Goal: Task Accomplishment & Management: Manage account settings

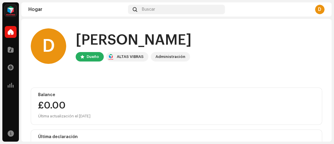
click at [12, 10] on img at bounding box center [11, 11] width 12 height 12
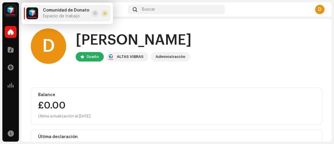
click at [12, 10] on img at bounding box center [11, 11] width 12 height 12
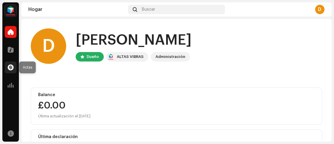
click at [14, 66] on div at bounding box center [11, 68] width 12 height 12
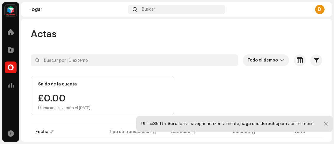
drag, startPoint x: 55, startPoint y: 88, endPoint x: 226, endPoint y: 35, distance: 179.4
click at [226, 35] on div "Actas" at bounding box center [177, 34] width 292 height 12
click at [324, 124] on div at bounding box center [326, 124] width 4 height 5
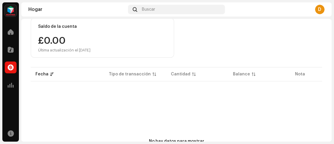
scroll to position [57, 0]
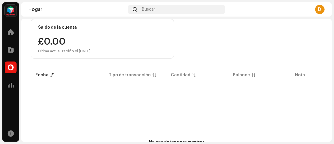
click at [11, 8] on img at bounding box center [11, 11] width 12 height 12
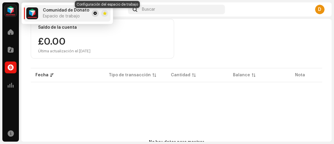
click at [93, 12] on span at bounding box center [95, 13] width 4 height 5
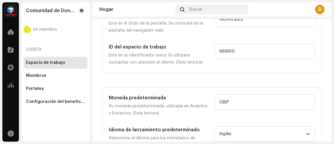
scroll to position [95, 0]
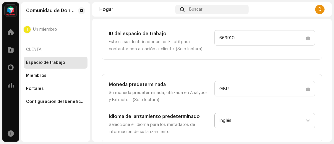
click at [222, 120] on font "Inglés" at bounding box center [225, 120] width 12 height 4
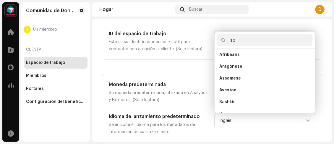
scroll to position [0, 0]
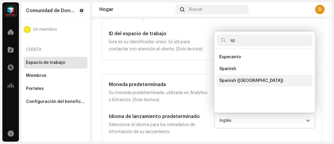
type input "sp"
click at [247, 80] on span "Spanish ([GEOGRAPHIC_DATA])" at bounding box center [251, 81] width 64 height 6
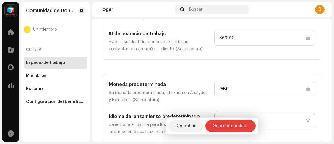
click at [226, 129] on span "Guardar cambios" at bounding box center [231, 126] width 36 height 12
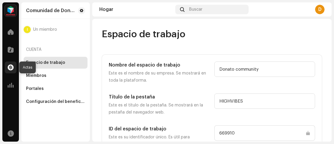
click at [11, 69] on span at bounding box center [11, 67] width 6 height 5
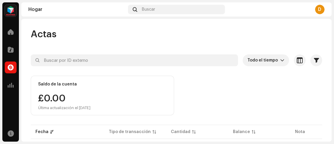
click at [319, 9] on font "D" at bounding box center [319, 9] width 3 height 5
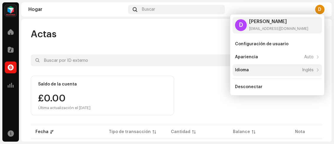
click at [282, 70] on div "Idioma Inglés" at bounding box center [274, 70] width 79 height 5
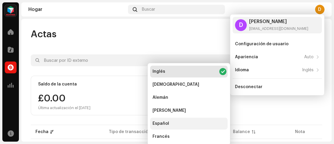
click at [183, 126] on div "Español" at bounding box center [188, 124] width 77 height 12
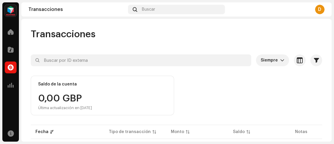
click at [318, 9] on div "D" at bounding box center [319, 9] width 9 height 9
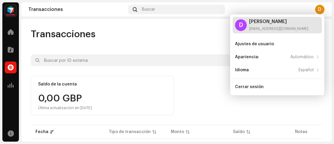
click at [285, 28] on div "[EMAIL_ADDRESS][DOMAIN_NAME]" at bounding box center [278, 28] width 59 height 5
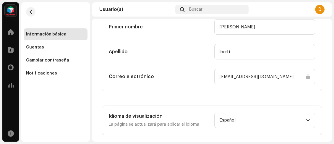
scroll to position [130, 0]
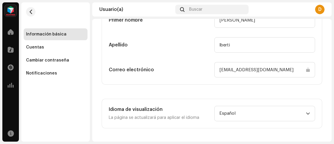
click at [14, 13] on img at bounding box center [11, 11] width 12 height 12
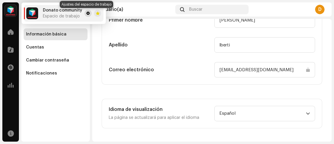
click at [86, 12] on span at bounding box center [88, 13] width 4 height 5
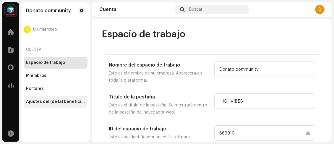
click at [51, 101] on div "Ajustes del (de la) beneficiario(a)" at bounding box center [55, 101] width 59 height 5
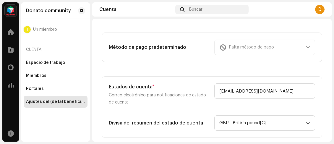
scroll to position [207, 0]
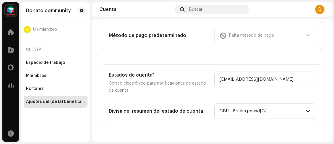
drag, startPoint x: 298, startPoint y: 34, endPoint x: 307, endPoint y: 35, distance: 9.0
click at [298, 34] on div "Falta método de pago" at bounding box center [264, 35] width 101 height 15
click at [302, 34] on div "Falta método de pago" at bounding box center [264, 35] width 101 height 15
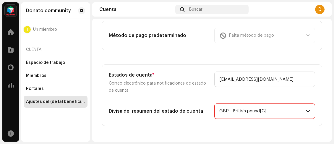
click at [267, 108] on span "GBP - British pound[C]" at bounding box center [262, 111] width 87 height 15
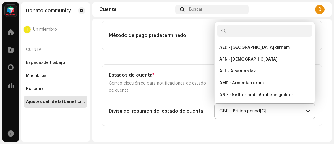
scroll to position [1299, 0]
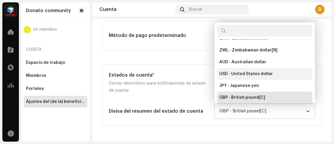
click at [258, 76] on li "USD - United States dollar" at bounding box center [265, 74] width 96 height 12
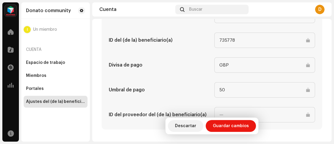
scroll to position [366, 0]
drag, startPoint x: 227, startPoint y: 88, endPoint x: 212, endPoint y: 85, distance: 15.7
click at [212, 85] on div "Umbral de pago 50" at bounding box center [212, 89] width 206 height 15
click at [222, 89] on input "50" at bounding box center [264, 89] width 101 height 15
drag, startPoint x: 233, startPoint y: 125, endPoint x: 142, endPoint y: 78, distance: 102.8
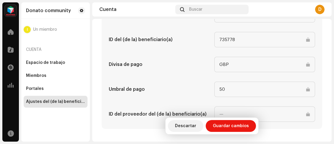
click at [142, 78] on div "Nombre del (de la) beneficiario(a) [PERSON_NAME] community ID del (de la) benef…" at bounding box center [212, 64] width 206 height 115
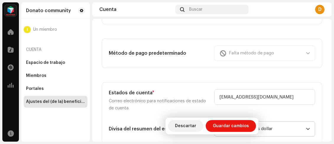
scroll to position [189, 0]
click at [304, 54] on div "Falta método de pago" at bounding box center [264, 53] width 101 height 15
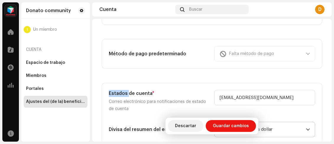
click at [304, 54] on div "Falta método de pago" at bounding box center [264, 53] width 101 height 15
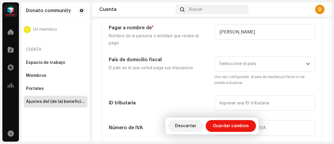
scroll to position [70, 0]
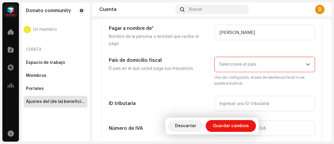
click at [262, 66] on span "Seleccione el país" at bounding box center [262, 64] width 87 height 15
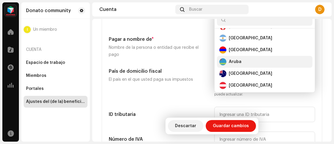
scroll to position [89, 0]
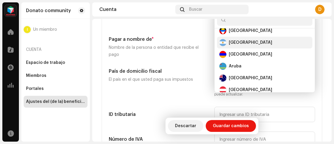
click at [259, 44] on div "[GEOGRAPHIC_DATA]" at bounding box center [264, 42] width 91 height 7
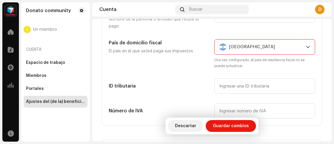
scroll to position [119, 0]
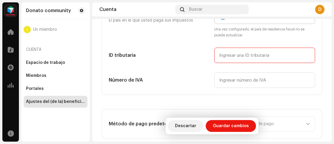
click at [257, 58] on input "text" at bounding box center [264, 55] width 101 height 15
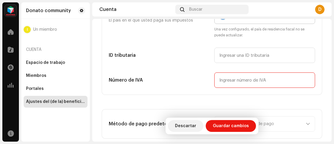
click at [245, 82] on input "text" at bounding box center [264, 79] width 101 height 15
type input "21"
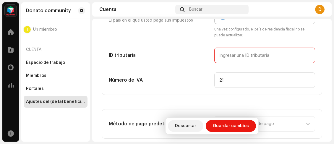
click at [252, 54] on input "text" at bounding box center [264, 55] width 101 height 15
drag, startPoint x: 252, startPoint y: 51, endPoint x: 248, endPoint y: 51, distance: 3.3
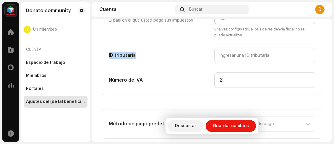
drag, startPoint x: 248, startPoint y: 51, endPoint x: 96, endPoint y: 55, distance: 152.1
click at [96, 55] on div "Ajustes del (de la) beneficiario(a) Tipo Empresa Individual Individual: no inco…" at bounding box center [212, 143] width 240 height 467
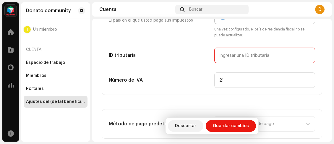
click at [253, 54] on input "text" at bounding box center [264, 55] width 101 height 15
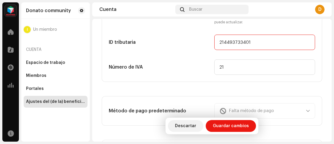
scroll to position [148, 0]
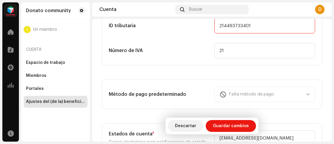
type input "214493733401"
click at [303, 94] on div "Falta método de pago" at bounding box center [264, 94] width 101 height 15
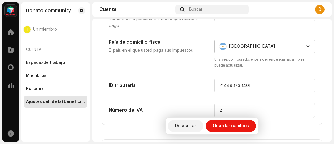
scroll to position [89, 0]
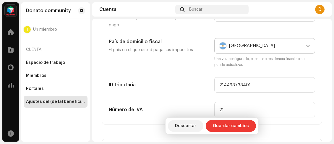
click at [242, 125] on span "Guardar cambios" at bounding box center [231, 126] width 36 height 12
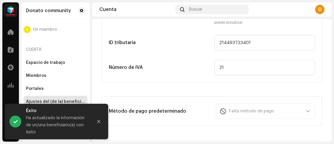
scroll to position [148, 0]
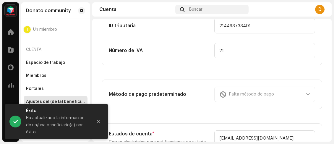
click at [304, 94] on div "Falta método de pago" at bounding box center [264, 94] width 101 height 15
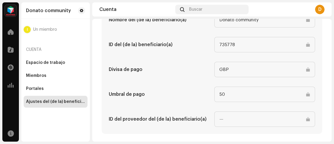
scroll to position [366, 0]
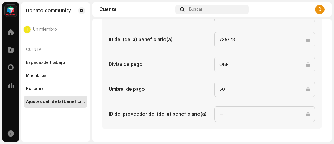
click at [227, 116] on input at bounding box center [264, 113] width 101 height 15
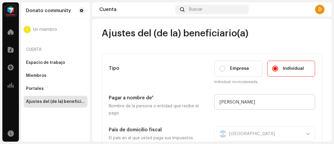
scroll to position [0, 0]
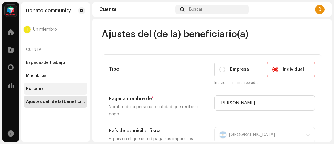
click at [67, 85] on div "Portales" at bounding box center [56, 89] width 64 height 12
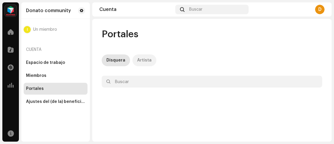
click at [140, 59] on div "Artista" at bounding box center [144, 60] width 14 height 12
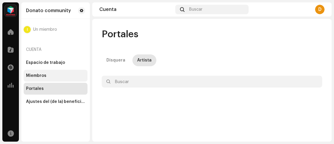
click at [61, 70] on div "Miembros" at bounding box center [56, 76] width 64 height 12
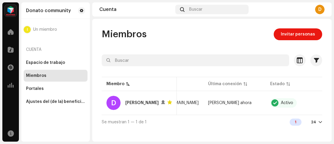
scroll to position [0, 114]
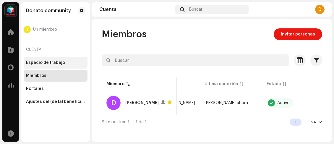
click at [67, 60] on div "Espacio de trabajo" at bounding box center [55, 62] width 59 height 5
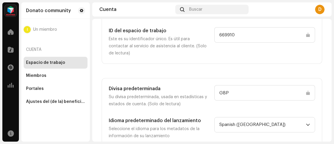
scroll to position [103, 0]
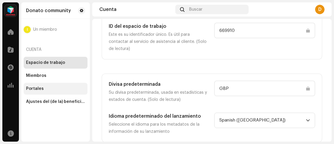
click at [58, 86] on div "Portales" at bounding box center [56, 89] width 64 height 12
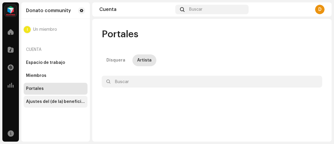
click at [59, 101] on div "Ajustes del (de la) beneficiario(a)" at bounding box center [55, 101] width 59 height 5
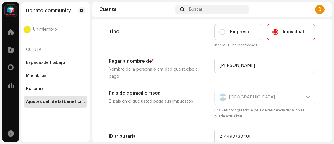
scroll to position [30, 0]
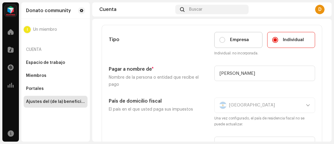
click at [224, 42] on div "Empresa" at bounding box center [234, 40] width 30 height 7
click at [224, 42] on input "Empresa" at bounding box center [222, 40] width 6 height 6
radio input "true"
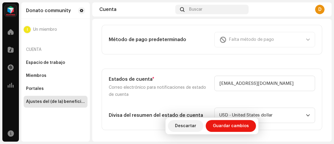
scroll to position [207, 0]
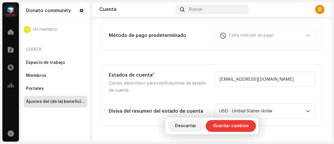
click at [242, 122] on span "Guardar cambios" at bounding box center [231, 126] width 36 height 12
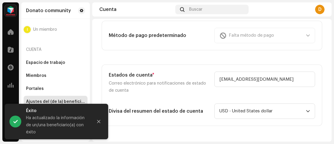
click at [302, 34] on div "Falta método de pago" at bounding box center [264, 35] width 101 height 15
click at [304, 34] on div "Falta método de pago" at bounding box center [264, 35] width 101 height 15
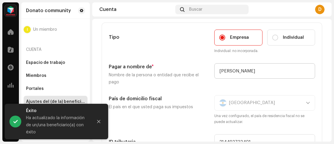
scroll to position [30, 0]
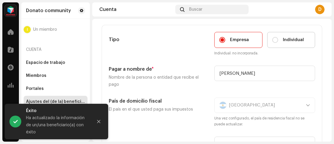
click at [290, 38] on span "Individual" at bounding box center [293, 40] width 21 height 7
click at [278, 38] on input "Individual" at bounding box center [275, 40] width 6 height 6
radio input "true"
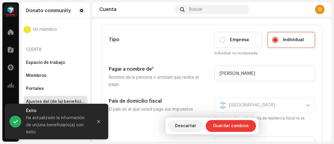
click at [245, 121] on span "Guardar cambios" at bounding box center [231, 126] width 36 height 12
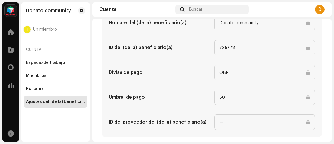
scroll to position [366, 0]
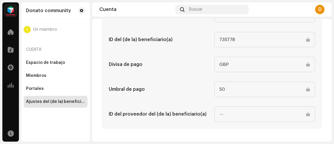
drag, startPoint x: 230, startPoint y: 86, endPoint x: 211, endPoint y: 89, distance: 19.2
click at [210, 89] on div "Umbral de pago 50" at bounding box center [212, 89] width 206 height 15
drag, startPoint x: 227, startPoint y: 63, endPoint x: 219, endPoint y: 63, distance: 8.6
click at [219, 63] on input "GBP" at bounding box center [264, 64] width 101 height 15
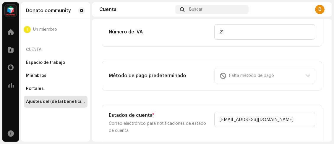
scroll to position [159, 0]
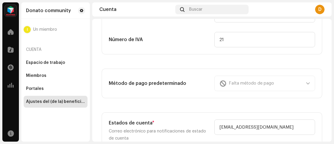
click at [221, 82] on div "Falta método de pago" at bounding box center [264, 83] width 101 height 15
click at [305, 81] on div "Falta método de pago" at bounding box center [264, 83] width 101 height 15
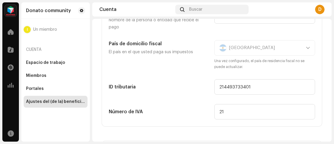
scroll to position [70, 0]
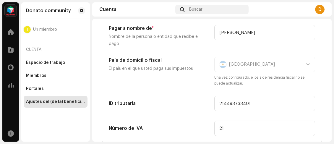
click at [296, 63] on div "Argentina Una vez configurado, el país de residencia fiscal no se puede actuali…" at bounding box center [264, 72] width 101 height 30
click at [304, 61] on div "Argentina Una vez configurado, el país de residencia fiscal no se puede actuali…" at bounding box center [264, 72] width 101 height 30
click at [304, 62] on div "Argentina Una vez configurado, el país de residencia fiscal no se puede actuali…" at bounding box center [264, 72] width 101 height 30
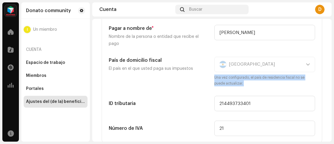
click at [304, 62] on div "Argentina Una vez configurado, el país de residencia fiscal no se puede actuali…" at bounding box center [264, 72] width 101 height 30
click at [306, 78] on small "Una vez configurado, el país de residencia fiscal no se puede actualizar." at bounding box center [264, 81] width 101 height 12
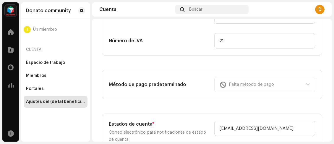
scroll to position [159, 0]
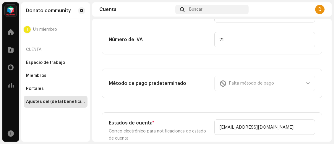
click at [267, 79] on div "Falta método de pago" at bounding box center [264, 83] width 101 height 15
click at [53, 67] on div "Espacio de trabajo" at bounding box center [56, 63] width 64 height 12
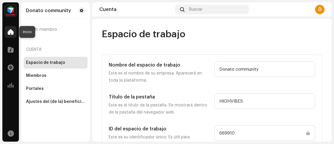
click at [5, 35] on div at bounding box center [11, 32] width 12 height 12
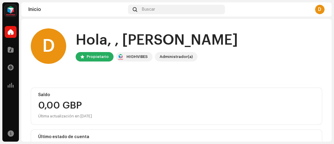
click at [9, 9] on img at bounding box center [11, 11] width 12 height 12
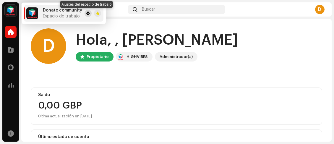
click at [85, 15] on button at bounding box center [88, 13] width 7 height 7
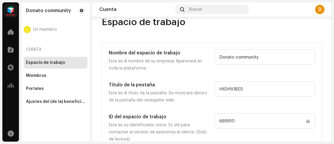
scroll to position [103, 0]
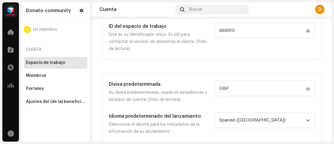
drag, startPoint x: 252, startPoint y: 33, endPoint x: 201, endPoint y: 32, distance: 51.2
click at [201, 32] on div "ID del espacio de trabajo Este es su identificador único. Es útil para contacta…" at bounding box center [212, 38] width 206 height 30
